Goal: Task Accomplishment & Management: Complete application form

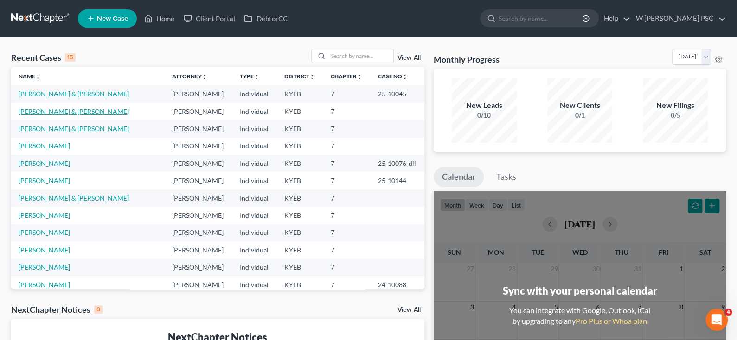
click at [36, 110] on link "[PERSON_NAME] & [PERSON_NAME]" at bounding box center [74, 112] width 110 height 8
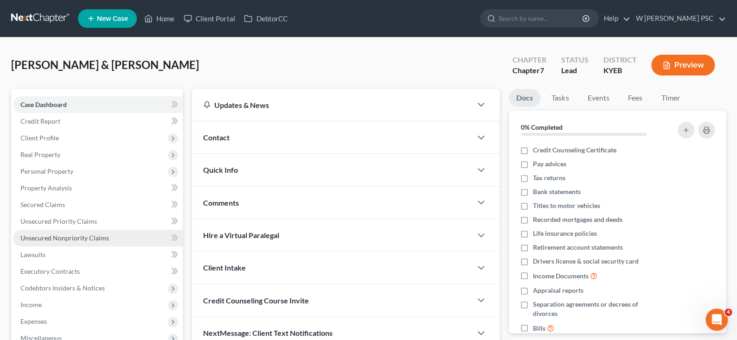
click at [49, 238] on span "Unsecured Nonpriority Claims" at bounding box center [64, 238] width 89 height 8
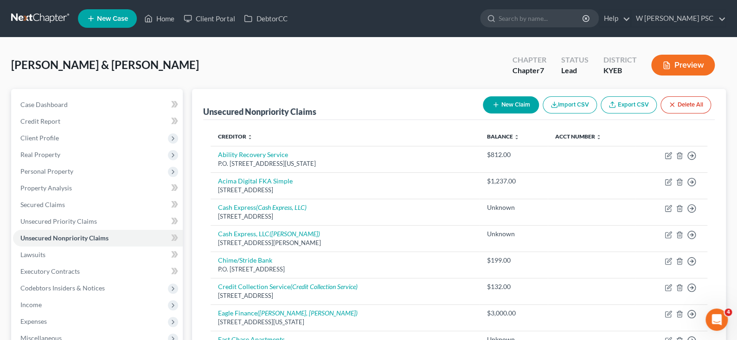
click at [493, 105] on icon "button" at bounding box center [495, 104] width 7 height 7
select select "2"
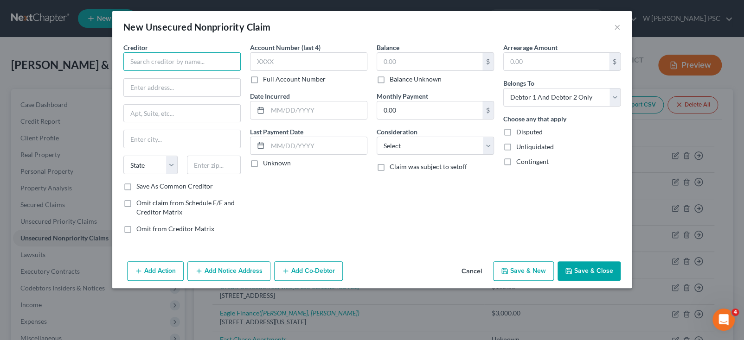
click at [208, 59] on input "text" at bounding box center [181, 61] width 117 height 19
type input "Direct Auto Insurance"
type input "P.O. Box 3199"
type input "27102-3199"
click at [157, 143] on input "text" at bounding box center [182, 139] width 116 height 18
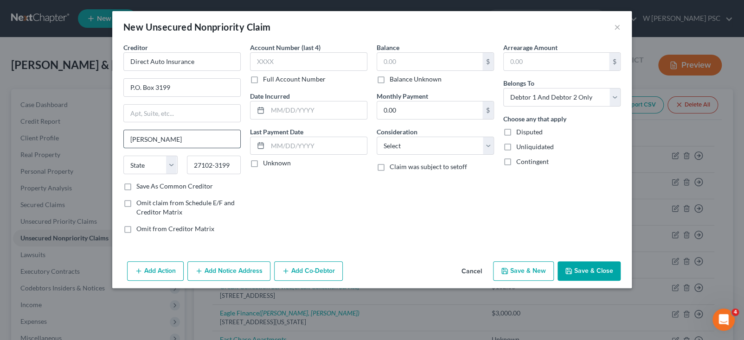
type input "[PERSON_NAME]"
select select "28"
click at [416, 64] on input "text" at bounding box center [429, 62] width 105 height 18
type input "158.99"
click at [401, 138] on select "Select Cable / Satellite Services Collection Agency Credit Card Debt Debt Couns…" at bounding box center [435, 146] width 117 height 19
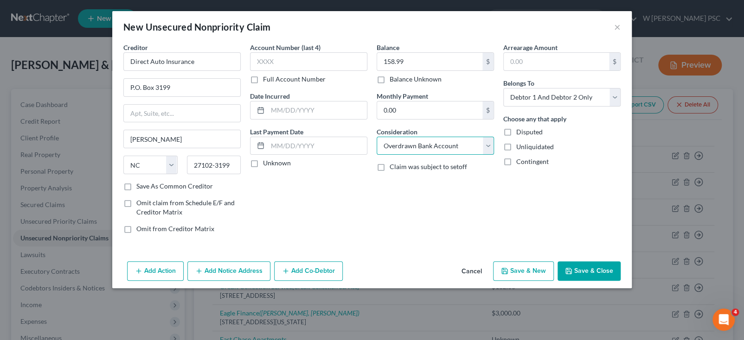
click at [377, 137] on select "Select Cable / Satellite Services Collection Agency Credit Card Debt Debt Couns…" at bounding box center [435, 146] width 117 height 19
click at [405, 142] on select "Select Cable / Satellite Services Collection Agency Credit Card Debt Debt Couns…" at bounding box center [435, 146] width 117 height 19
select select "14"
click at [377, 137] on select "Select Cable / Satellite Services Collection Agency Credit Card Debt Debt Couns…" at bounding box center [435, 146] width 117 height 19
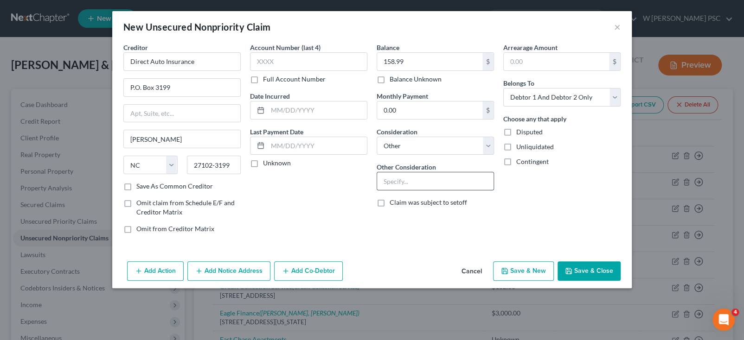
click at [435, 182] on input "text" at bounding box center [435, 182] width 116 height 18
type input "Auto Insurance"
click at [541, 94] on select "Select Debtor 1 Only Debtor 2 Only Debtor 1 And Debtor 2 Only At Least One Of T…" at bounding box center [561, 97] width 117 height 19
select select "0"
click at [503, 88] on select "Select Debtor 1 Only Debtor 2 Only Debtor 1 And Debtor 2 Only At Least One Of T…" at bounding box center [561, 97] width 117 height 19
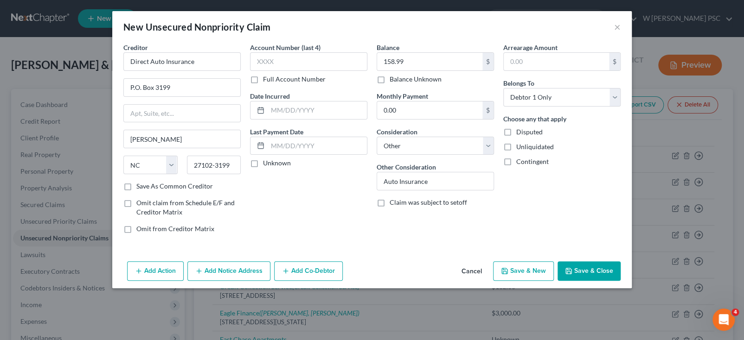
click at [586, 274] on button "Save & Close" at bounding box center [588, 271] width 63 height 19
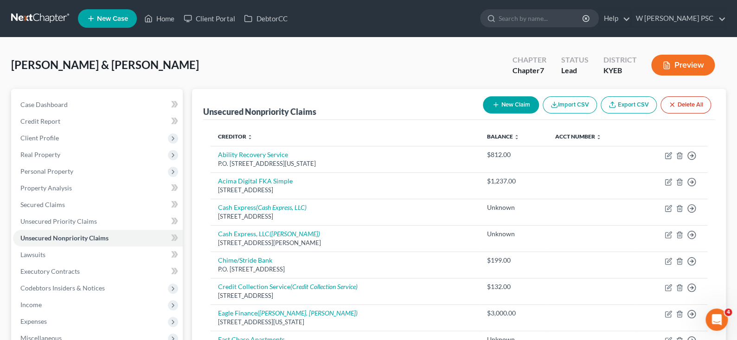
click at [520, 108] on button "New Claim" at bounding box center [511, 104] width 56 height 17
select select "2"
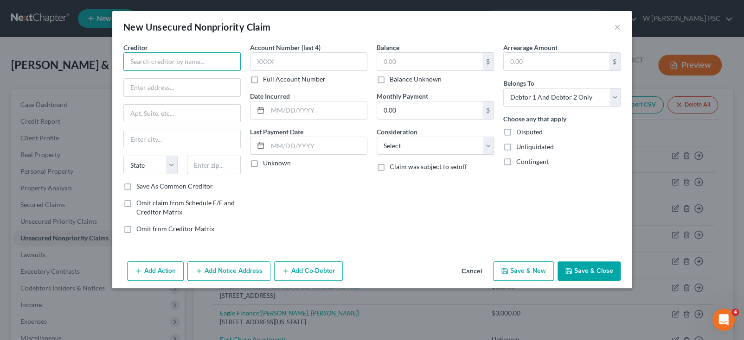
click at [154, 61] on input "text" at bounding box center [181, 61] width 117 height 19
type input "[PERSON_NAME]"
click at [161, 82] on input "text" at bounding box center [182, 88] width 116 height 18
paste input "[STREET_ADDRESS][PERSON_NAME],"
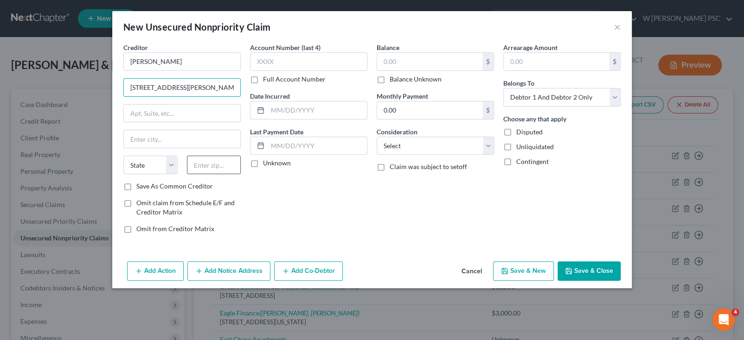
type input "[STREET_ADDRESS][PERSON_NAME],"
click at [201, 164] on input "text" at bounding box center [214, 165] width 54 height 19
type input "85226"
type input "[PERSON_NAME]"
select select "3"
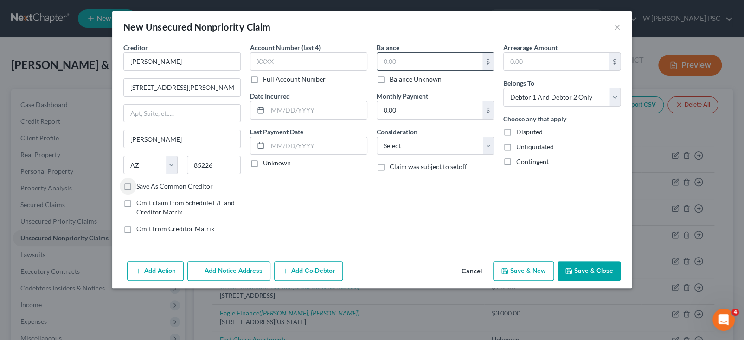
click at [405, 58] on input "text" at bounding box center [429, 62] width 105 height 18
type input "792.00"
click at [391, 145] on select "Select Cable / Satellite Services Collection Agency Credit Card Debt Debt Couns…" at bounding box center [435, 146] width 117 height 19
click at [410, 152] on select "Select Cable / Satellite Services Collection Agency Credit Card Debt Debt Couns…" at bounding box center [435, 146] width 117 height 19
click at [410, 147] on select "Select Cable / Satellite Services Collection Agency Credit Card Debt Debt Couns…" at bounding box center [435, 146] width 117 height 19
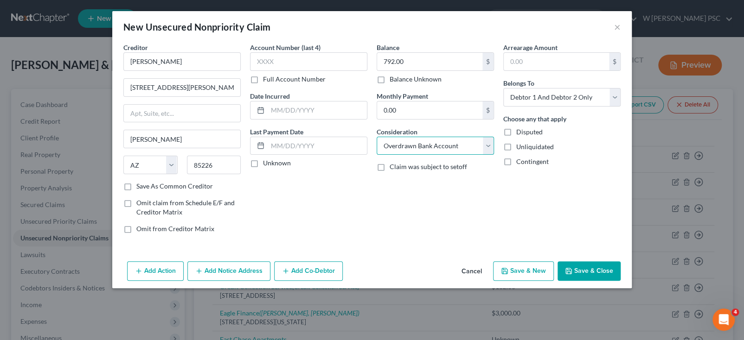
click at [377, 137] on select "Select Cable / Satellite Services Collection Agency Credit Card Debt Debt Couns…" at bounding box center [435, 146] width 117 height 19
click at [408, 143] on select "Select Cable / Satellite Services Collection Agency Credit Card Debt Debt Couns…" at bounding box center [435, 146] width 117 height 19
select select "14"
click at [377, 137] on select "Select Cable / Satellite Services Collection Agency Credit Card Debt Debt Couns…" at bounding box center [435, 146] width 117 height 19
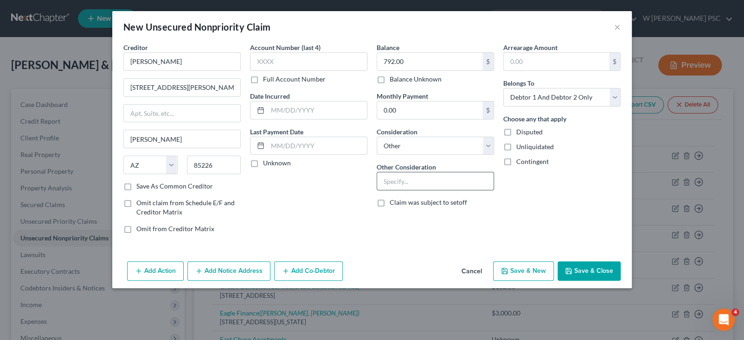
click at [408, 181] on input "text" at bounding box center [435, 182] width 116 height 18
type input "Online HVACR Tech. Course"
click at [520, 100] on select "Select Debtor 1 Only Debtor 2 Only Debtor 1 And Debtor 2 Only At Least One Of T…" at bounding box center [561, 97] width 117 height 19
select select "0"
click at [503, 88] on select "Select Debtor 1 Only Debtor 2 Only Debtor 1 And Debtor 2 Only At Least One Of T…" at bounding box center [561, 97] width 117 height 19
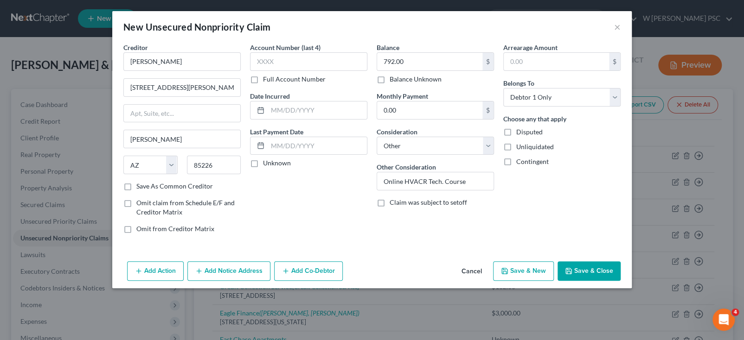
click at [574, 265] on button "Save & Close" at bounding box center [588, 271] width 63 height 19
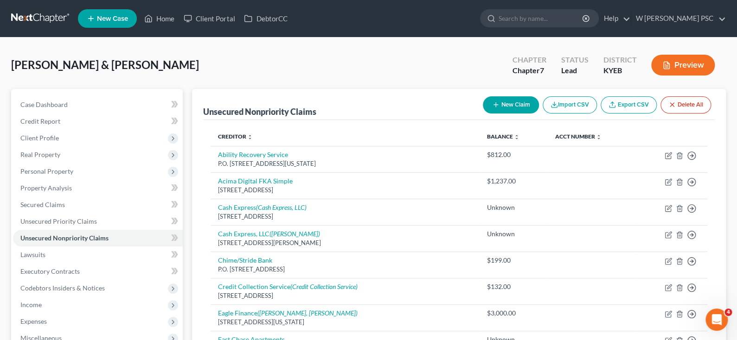
click at [501, 102] on button "New Claim" at bounding box center [511, 104] width 56 height 17
select select "2"
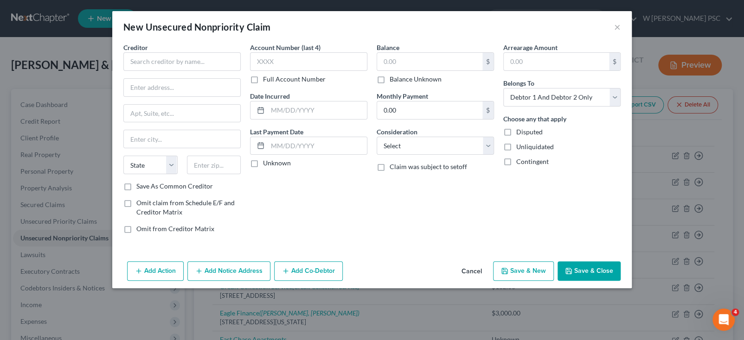
click at [122, 58] on div "Creditor * State [US_STATE] AK AR AZ CA CO CT DE DC [GEOGRAPHIC_DATA] [GEOGRAPH…" at bounding box center [182, 142] width 127 height 198
click at [162, 64] on input "text" at bounding box center [181, 61] width 117 height 19
type input "USCB Corporation"
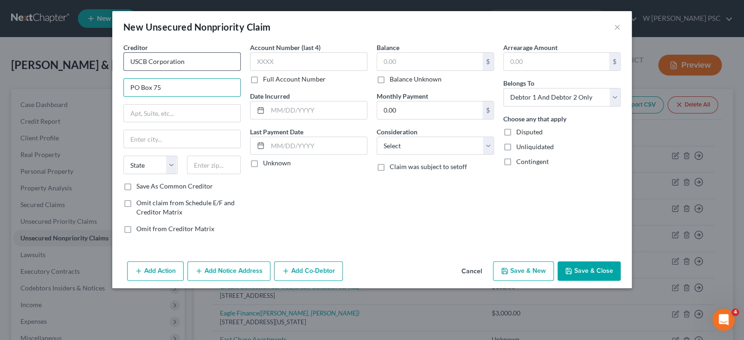
type input "PO Box 75"
type input "Archbald"
select select "39"
type input "18403"
click at [403, 47] on div "Balance $ Balance Unknown Balance Undetermined $ Balance Unknown" at bounding box center [435, 63] width 117 height 41
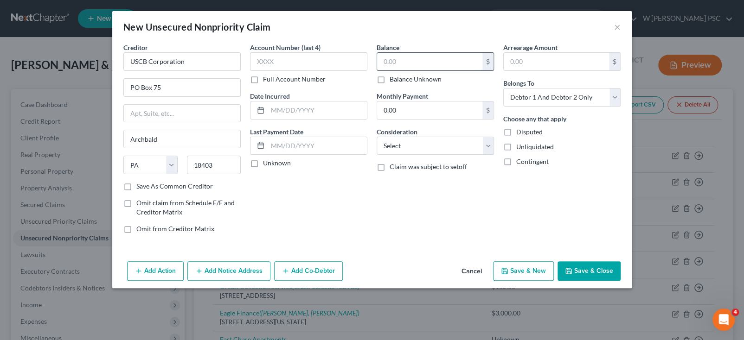
click at [407, 58] on input "text" at bounding box center [429, 62] width 105 height 18
type input "2,089.20"
click at [564, 100] on select "Select Debtor 1 Only Debtor 2 Only Debtor 1 And Debtor 2 Only At Least One Of T…" at bounding box center [561, 97] width 117 height 19
select select "1"
click at [503, 88] on select "Select Debtor 1 Only Debtor 2 Only Debtor 1 And Debtor 2 Only At Least One Of T…" at bounding box center [561, 97] width 117 height 19
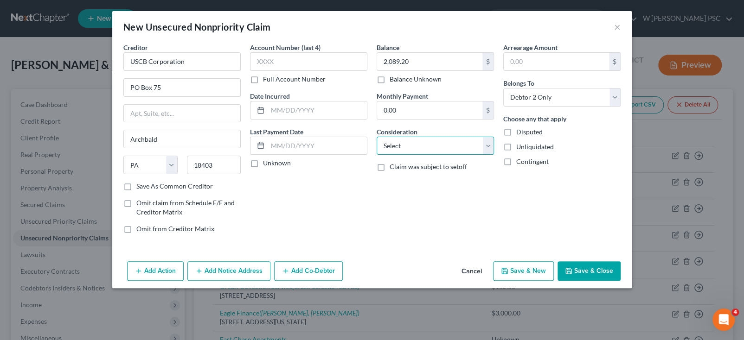
click at [397, 145] on select "Select Cable / Satellite Services Collection Agency Credit Card Debt Debt Couns…" at bounding box center [435, 146] width 117 height 19
select select "1"
click at [377, 137] on select "Select Cable / Satellite Services Collection Agency Credit Card Debt Debt Couns…" at bounding box center [435, 146] width 117 height 19
click at [522, 267] on button "Save & New" at bounding box center [523, 271] width 61 height 19
select select "2"
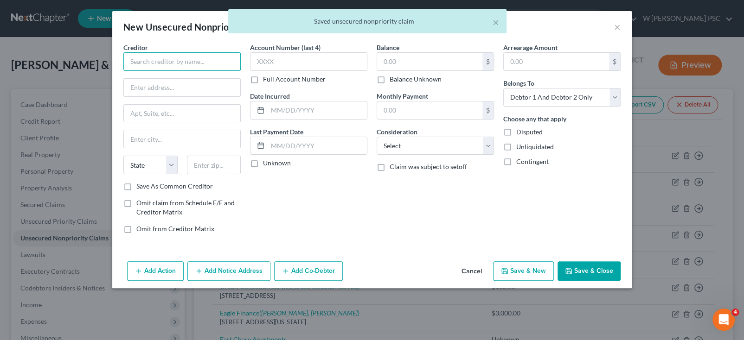
click at [175, 63] on input "text" at bounding box center [181, 61] width 117 height 19
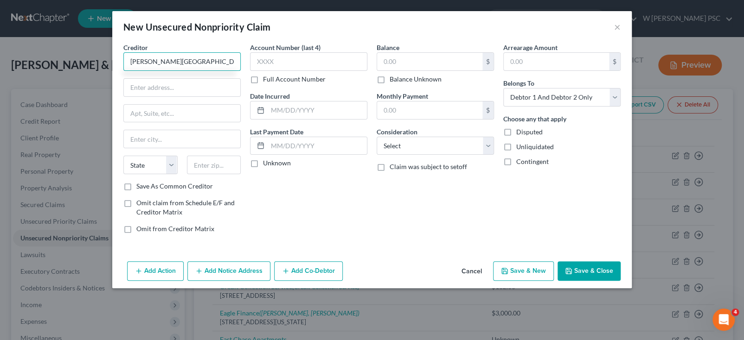
type input "[PERSON_NAME][GEOGRAPHIC_DATA][PERSON_NAME]"
click at [149, 80] on input "text" at bounding box center [182, 88] width 116 height 18
paste input "[STREET_ADDRESS],"
type input "[STREET_ADDRESS],"
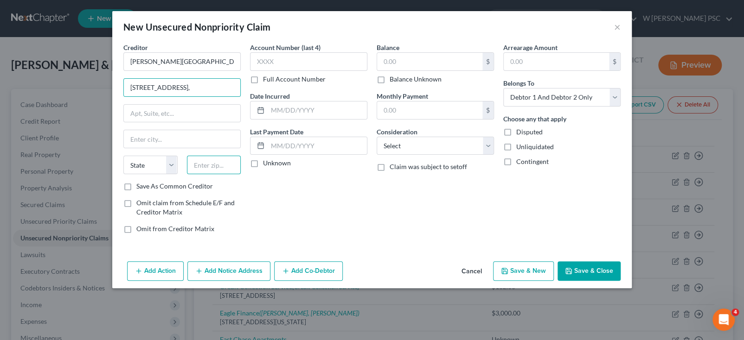
drag, startPoint x: 197, startPoint y: 166, endPoint x: 201, endPoint y: 161, distance: 6.6
click at [197, 166] on input "text" at bounding box center [214, 165] width 54 height 19
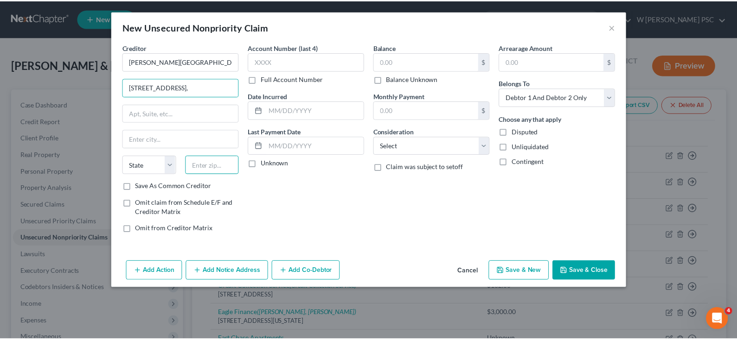
scroll to position [0, 0]
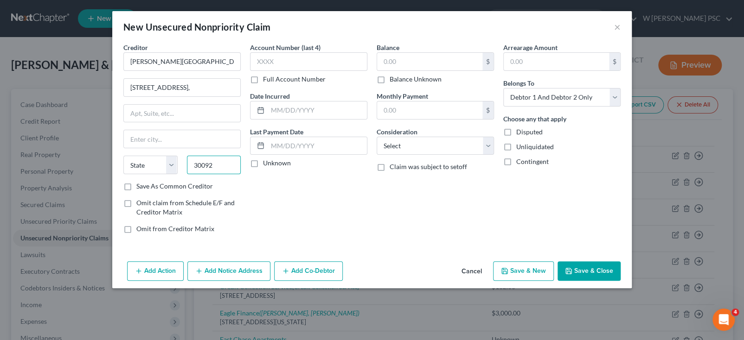
type input "30092"
type input "Norcross"
select select "10"
click at [408, 60] on input "text" at bounding box center [429, 62] width 105 height 18
type input "2,089.20"
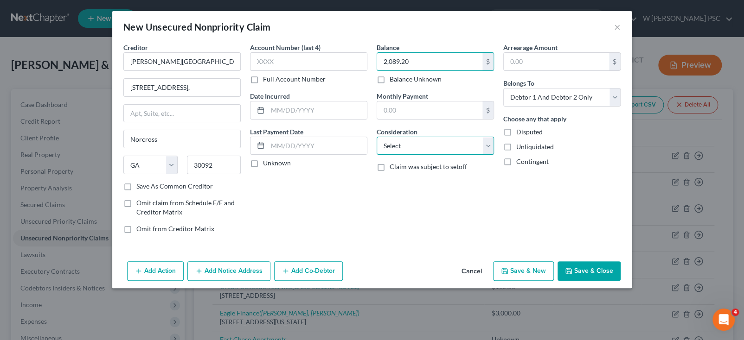
click at [414, 146] on select "Select Cable / Satellite Services Collection Agency Credit Card Debt Debt Couns…" at bounding box center [435, 146] width 117 height 19
select select "14"
click at [377, 137] on select "Select Cable / Satellite Services Collection Agency Credit Card Debt Debt Couns…" at bounding box center [435, 146] width 117 height 19
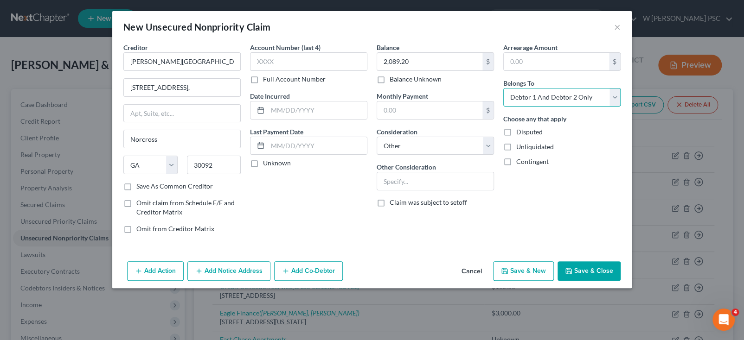
click at [551, 101] on select "Select Debtor 1 Only Debtor 2 Only Debtor 1 And Debtor 2 Only At Least One Of T…" at bounding box center [561, 97] width 117 height 19
select select "1"
click at [503, 88] on select "Select Debtor 1 Only Debtor 2 Only Debtor 1 And Debtor 2 Only At Least One Of T…" at bounding box center [561, 97] width 117 height 19
click at [580, 266] on button "Save & Close" at bounding box center [588, 271] width 63 height 19
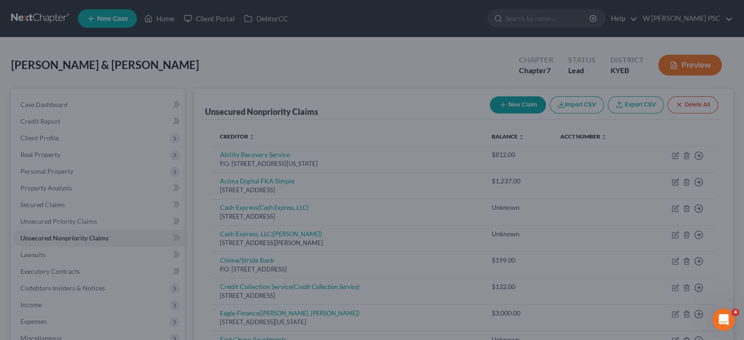
type input "0.00"
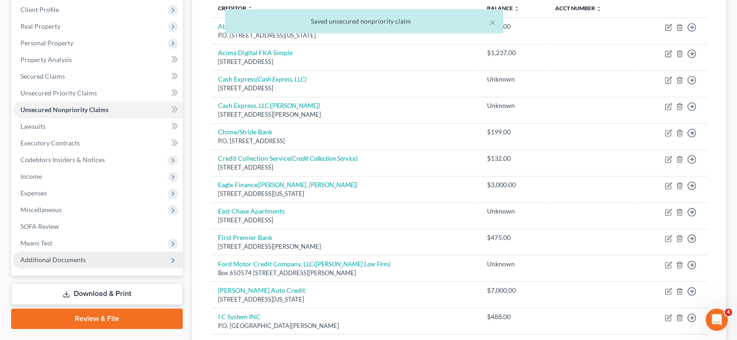
scroll to position [139, 0]
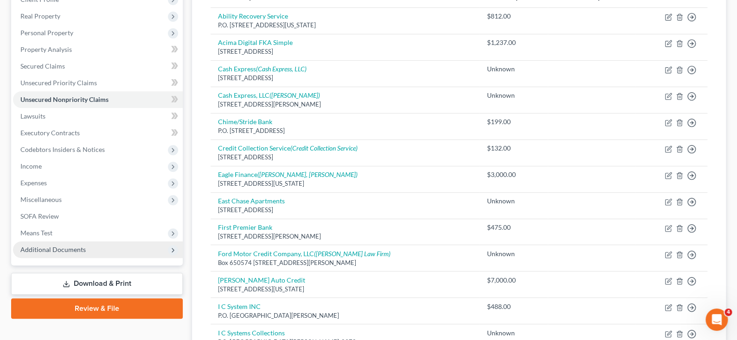
click at [70, 246] on span "Additional Documents" at bounding box center [52, 250] width 65 height 8
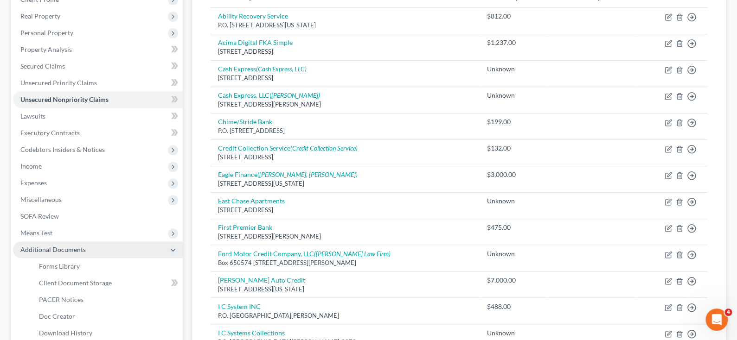
scroll to position [185, 0]
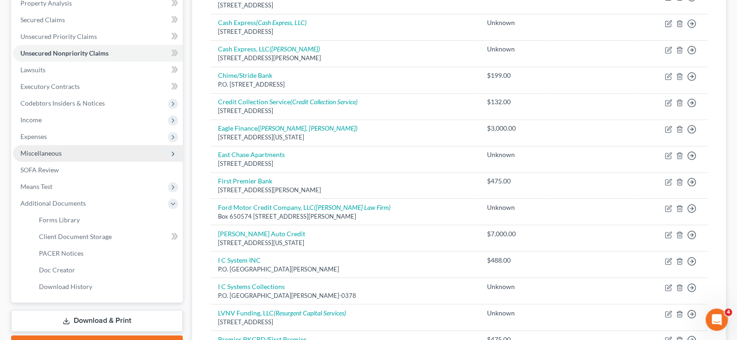
click at [64, 150] on span "Miscellaneous" at bounding box center [98, 153] width 170 height 17
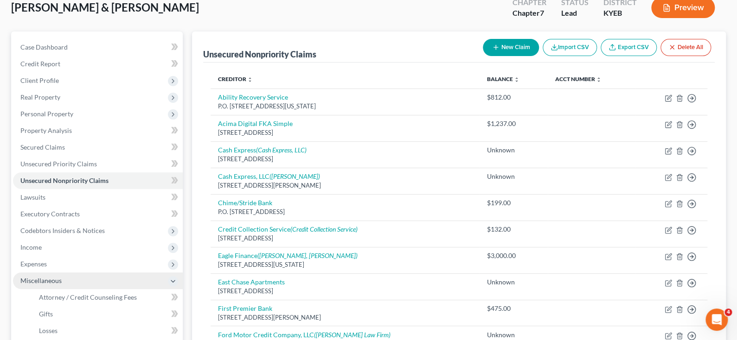
scroll to position [0, 0]
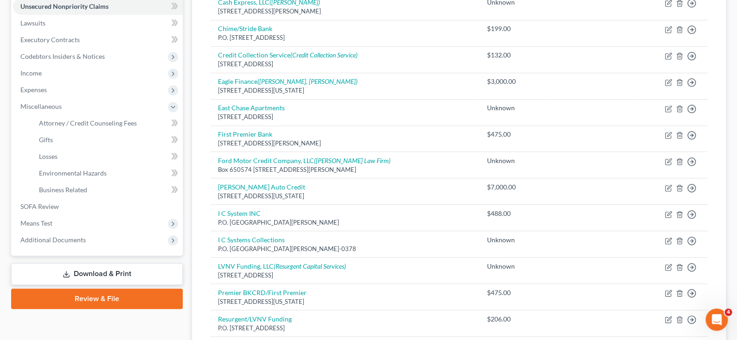
click at [97, 269] on link "Download & Print" at bounding box center [97, 274] width 172 height 22
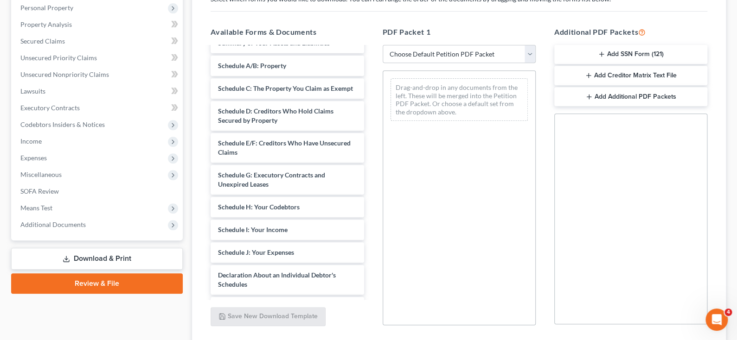
scroll to position [185, 0]
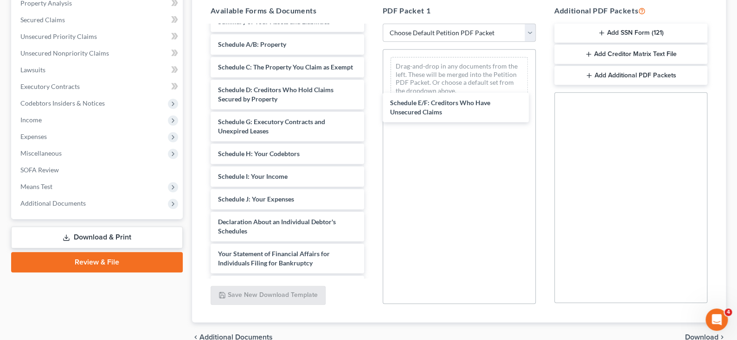
drag, startPoint x: 272, startPoint y: 138, endPoint x: 445, endPoint y: 110, distance: 174.8
click at [371, 110] on div "Schedule E/F: Creditors Who Have Unsecured Claims Voluntary Petition for Indivi…" at bounding box center [287, 209] width 168 height 458
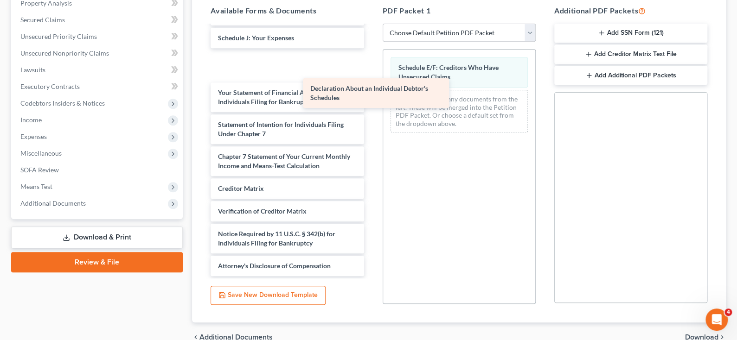
scroll to position [185, 0]
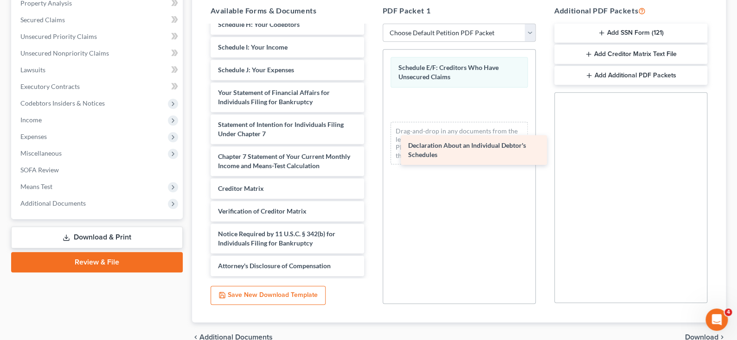
drag, startPoint x: 279, startPoint y: 65, endPoint x: 468, endPoint y: 150, distance: 208.0
click at [371, 150] on div "Declaration About an Individual Debtor's Schedules Voluntary Petition for Indiv…" at bounding box center [287, 63] width 168 height 426
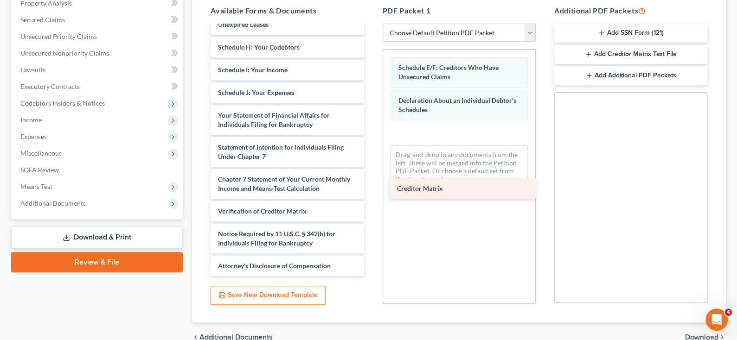
scroll to position [162, 0]
drag, startPoint x: 249, startPoint y: 186, endPoint x: 445, endPoint y: 185, distance: 196.2
click at [371, 185] on div "Creditor Matrix Voluntary Petition for Individuals Filing for Bankruptcy Summar…" at bounding box center [287, 74] width 168 height 403
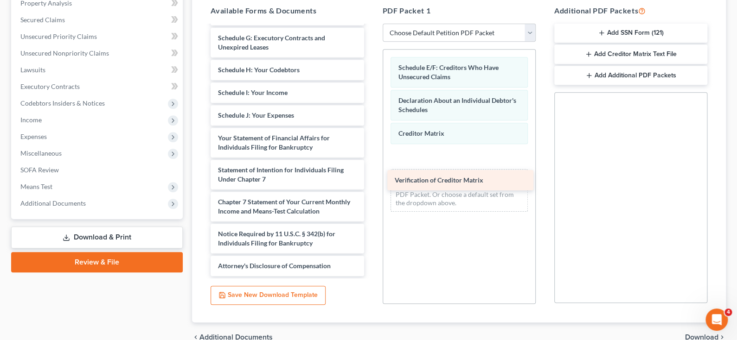
scroll to position [139, 0]
drag, startPoint x: 234, startPoint y: 211, endPoint x: 425, endPoint y: 178, distance: 194.1
click at [371, 178] on div "Verification of Creditor Matrix Voluntary Petition for Individuals Filing for B…" at bounding box center [287, 86] width 168 height 381
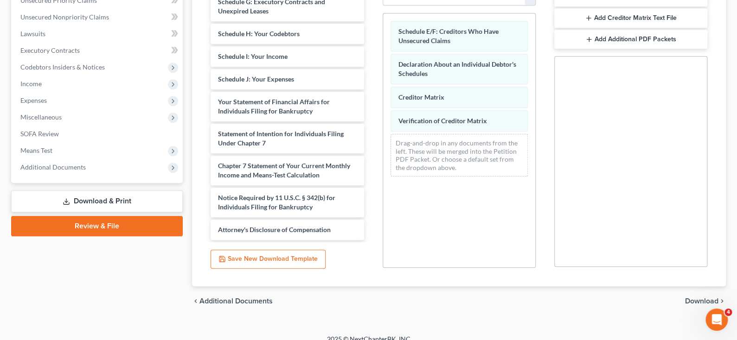
scroll to position [232, 0]
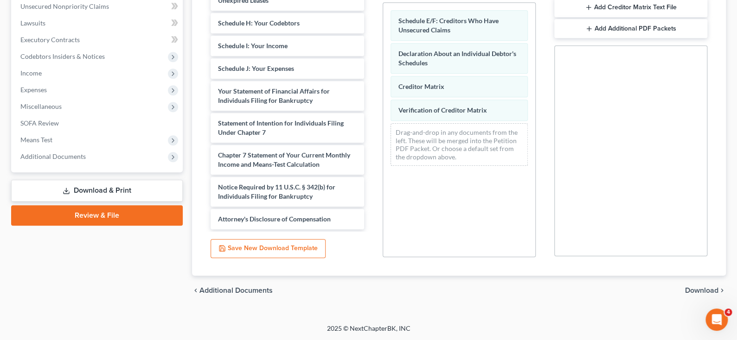
click at [698, 290] on span "Download" at bounding box center [701, 290] width 33 height 7
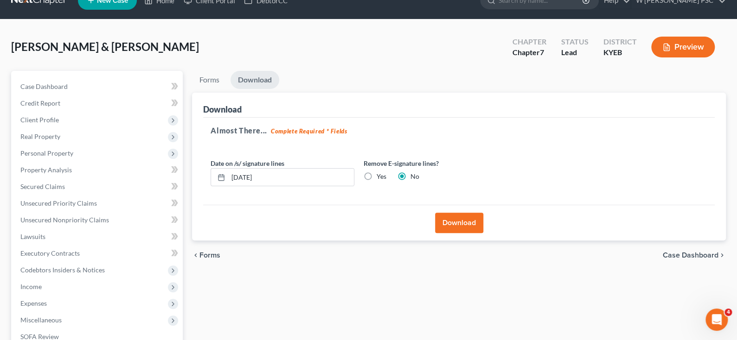
scroll to position [13, 0]
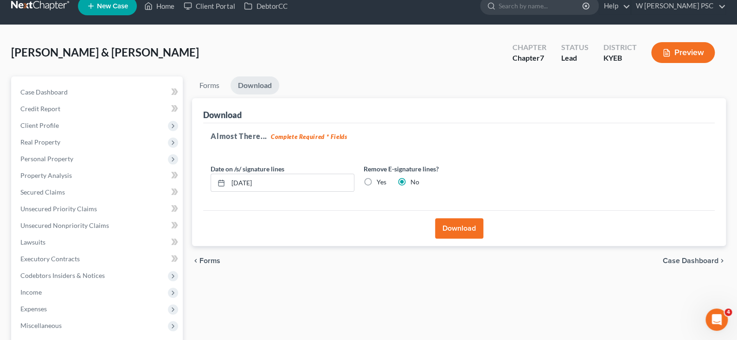
click at [447, 229] on button "Download" at bounding box center [459, 228] width 48 height 20
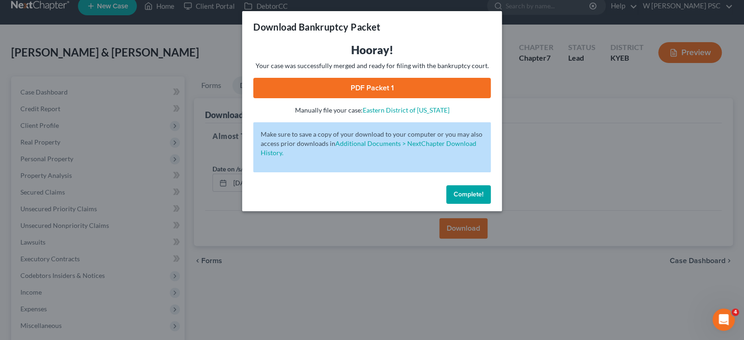
click at [321, 92] on link "PDF Packet 1" at bounding box center [371, 88] width 237 height 20
drag, startPoint x: 472, startPoint y: 192, endPoint x: 392, endPoint y: 153, distance: 89.2
click at [472, 192] on span "Complete!" at bounding box center [469, 195] width 30 height 8
